Goal: Transaction & Acquisition: Purchase product/service

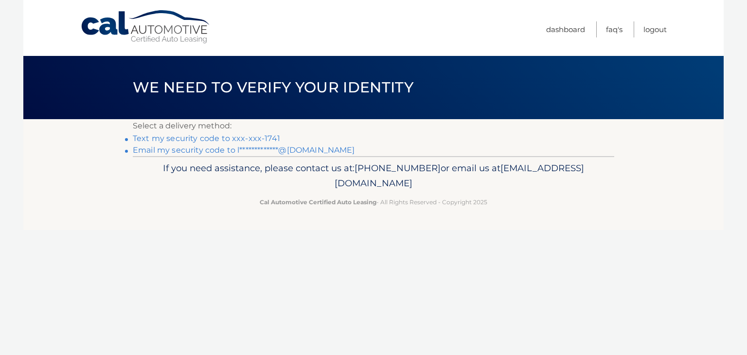
click at [253, 137] on link "Text my security code to xxx-xxx-1741" at bounding box center [206, 138] width 147 height 9
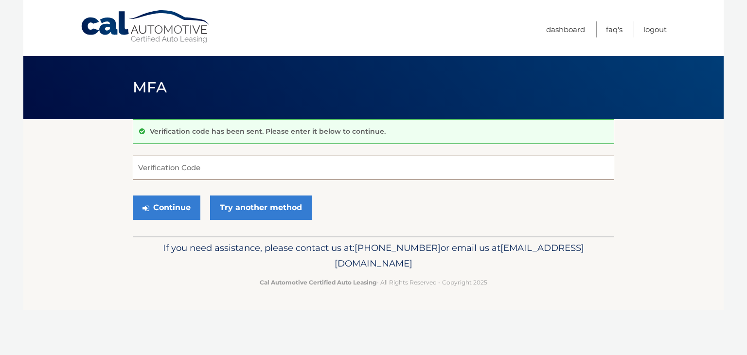
click at [190, 169] on input "Verification Code" at bounding box center [373, 168] width 481 height 24
type input "269943"
click at [167, 207] on button "Continue" at bounding box center [167, 207] width 68 height 24
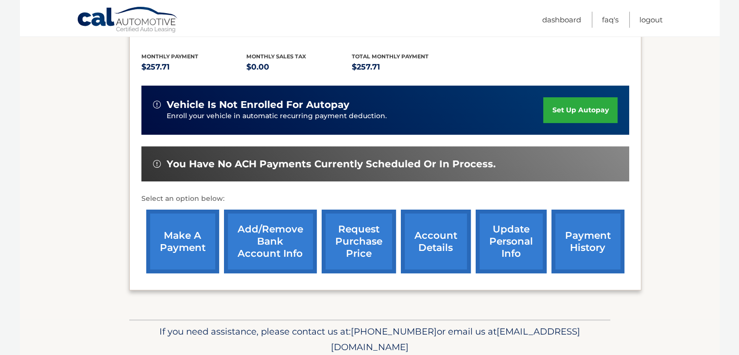
scroll to position [201, 0]
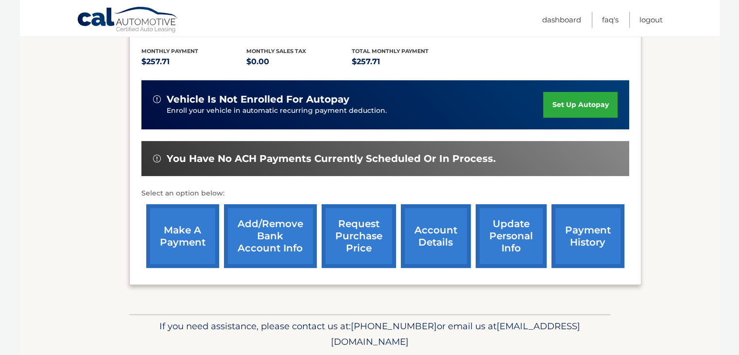
click at [190, 239] on link "make a payment" at bounding box center [182, 236] width 73 height 64
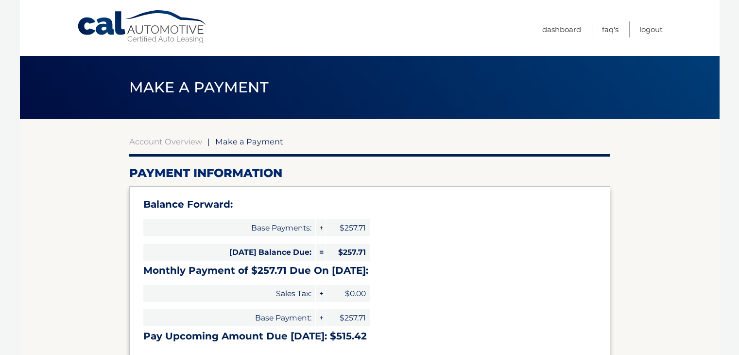
select select "NWI3MzIyNGEtYWM5Mi00MDZkLThiODMtZjczZDJhN2VmN2Zm"
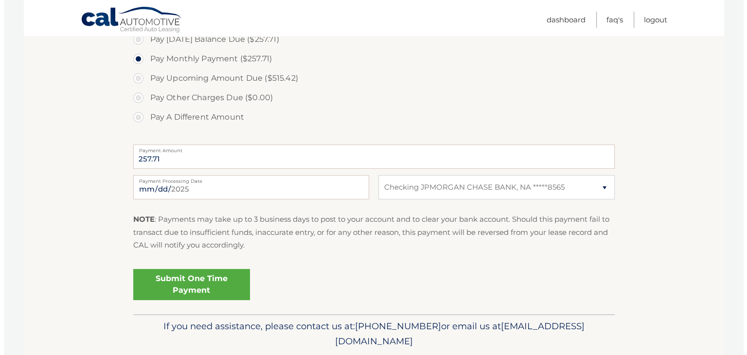
scroll to position [349, 0]
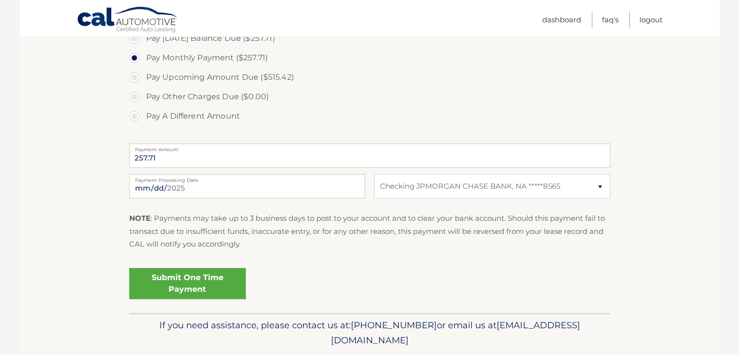
click at [168, 284] on link "Submit One Time Payment" at bounding box center [187, 283] width 117 height 31
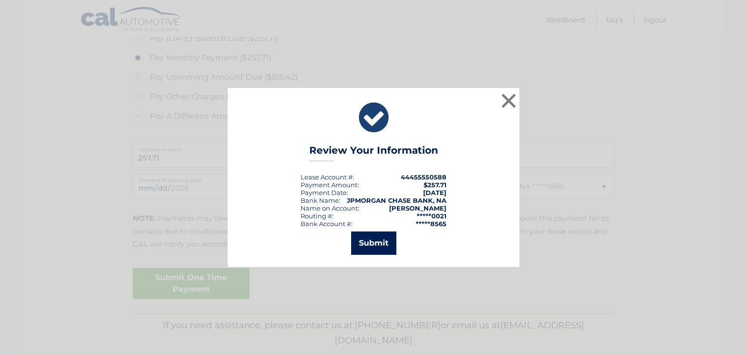
click at [374, 246] on button "Submit" at bounding box center [373, 242] width 45 height 23
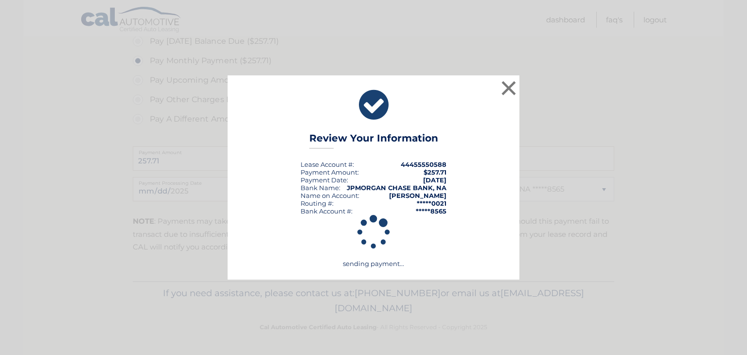
scroll to position [346, 0]
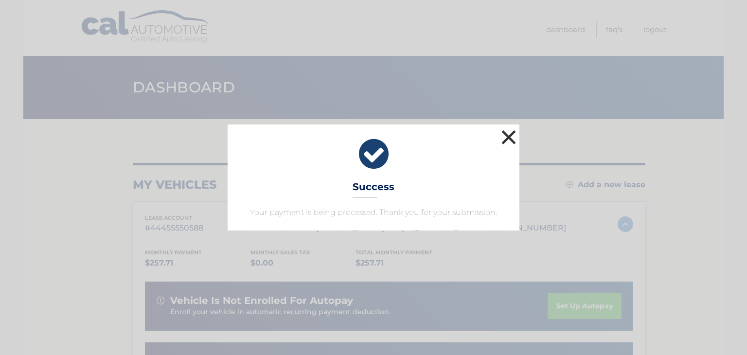
click at [506, 136] on button "×" at bounding box center [508, 136] width 19 height 19
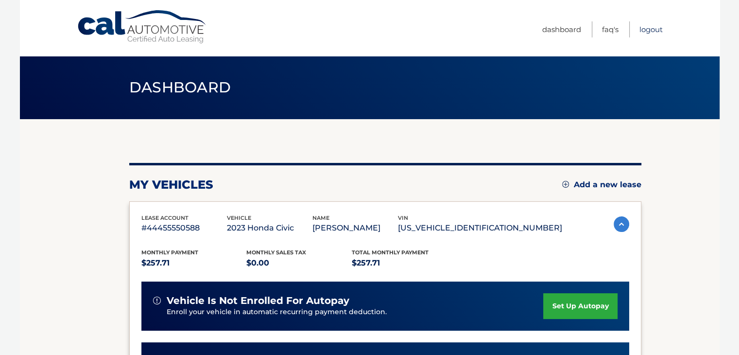
click at [658, 26] on link "Logout" at bounding box center [651, 29] width 23 height 16
